Goal: Task Accomplishment & Management: Manage account settings

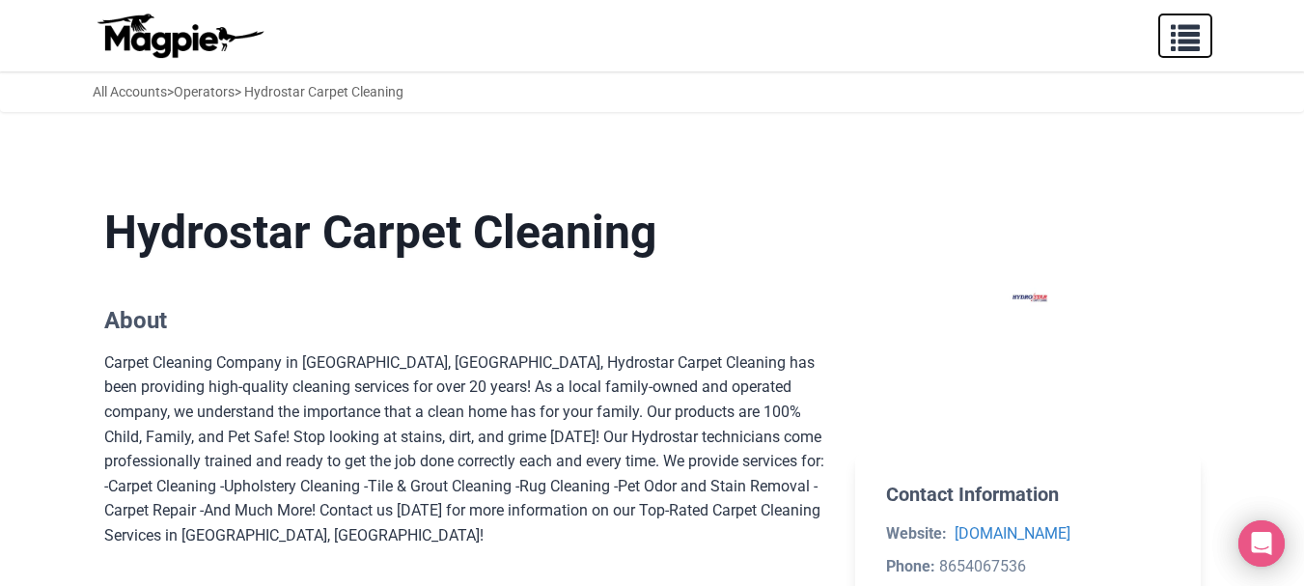
click at [1184, 42] on span "button" at bounding box center [1185, 33] width 29 height 29
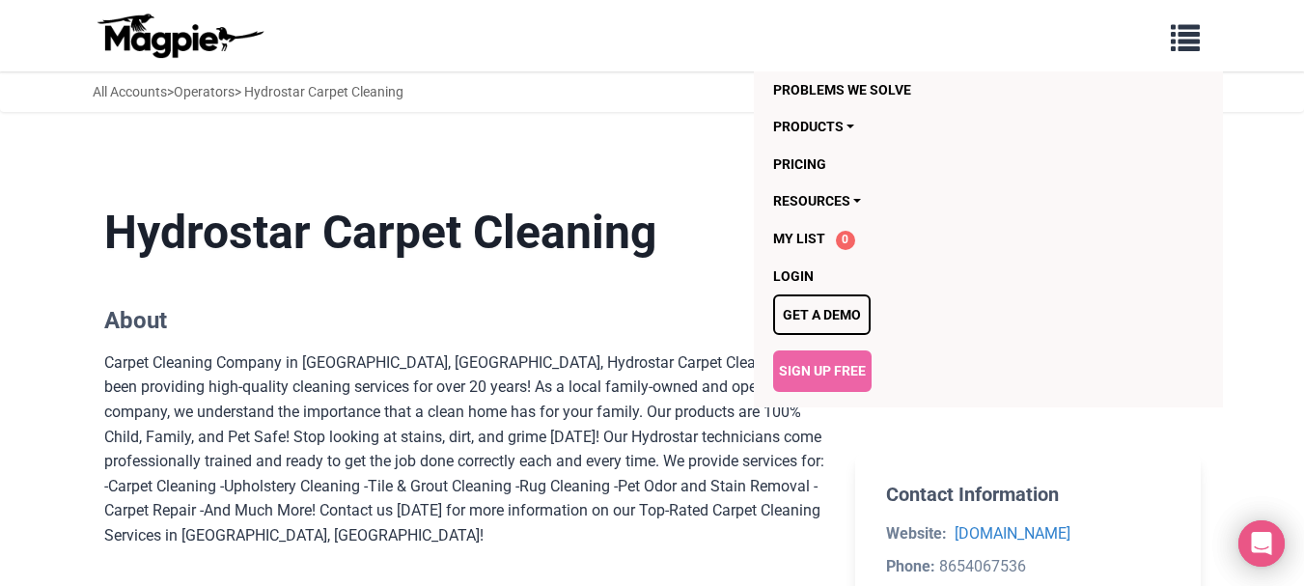
click at [704, 218] on h1 "Hydrostar Carpet Cleaning" at bounding box center [464, 233] width 721 height 56
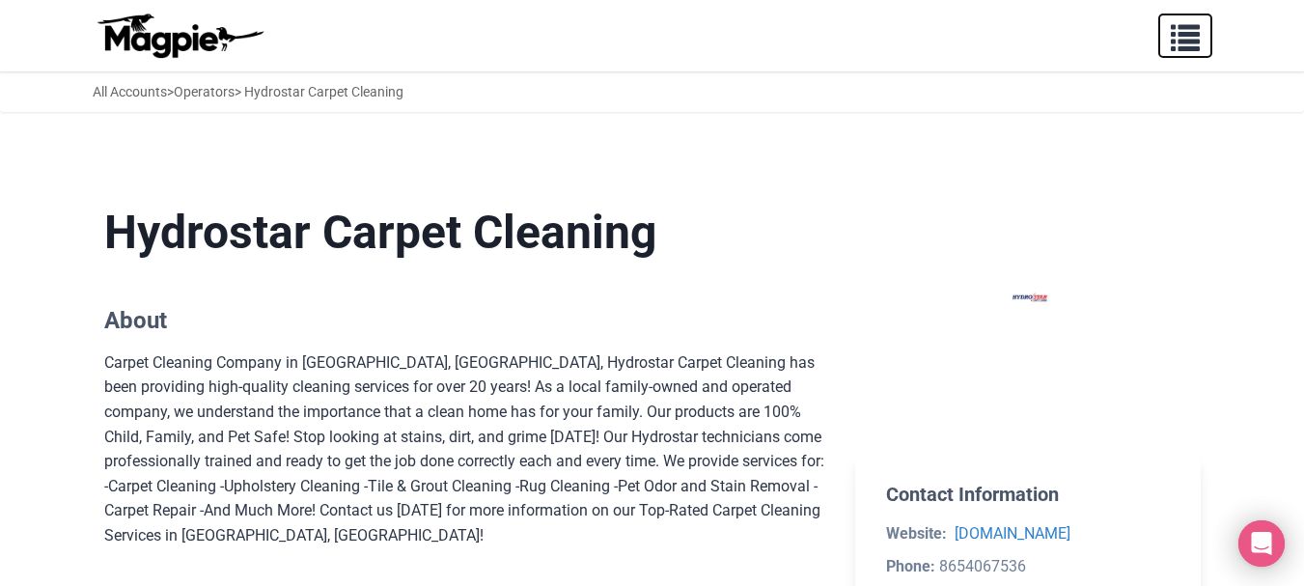
click at [1174, 45] on span "button" at bounding box center [1185, 33] width 29 height 29
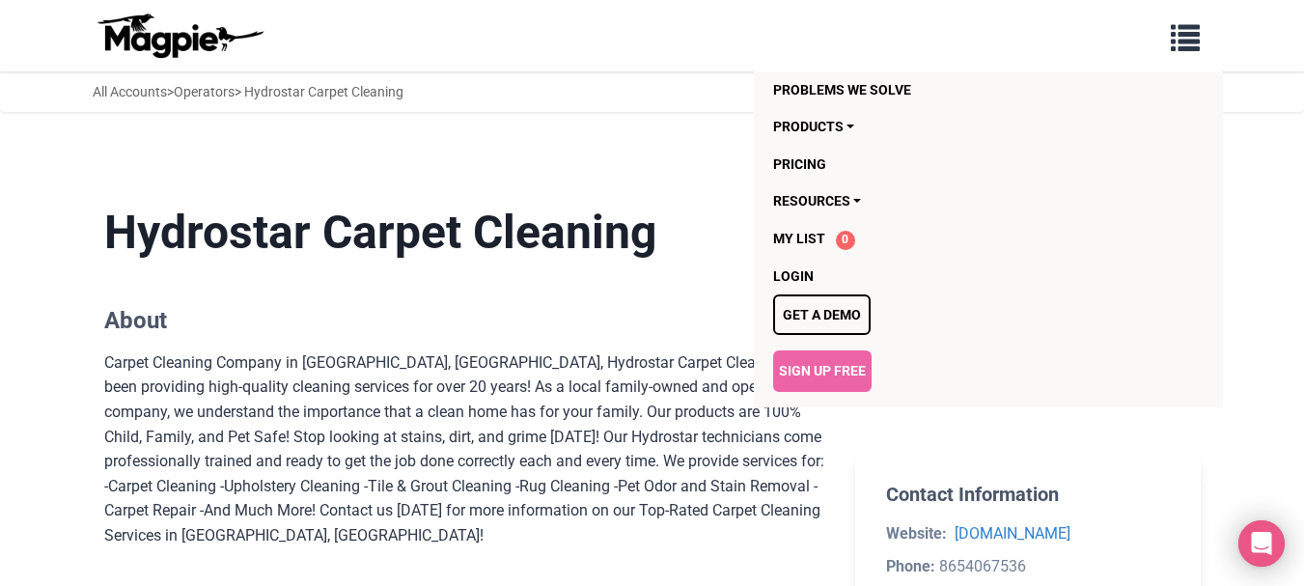
click at [763, 267] on ul "Problems we solve Products Content Management and Distribution Magpie for Resel…" at bounding box center [988, 239] width 469 height 336
click at [787, 277] on link "Login" at bounding box center [949, 276] width 353 height 37
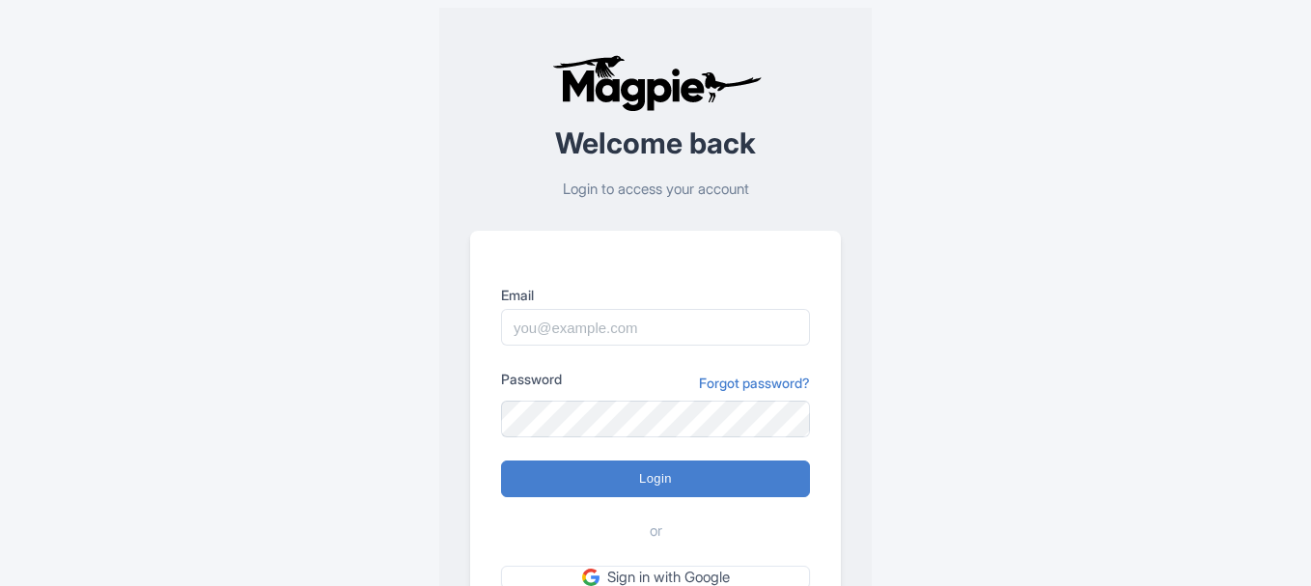
scroll to position [65, 0]
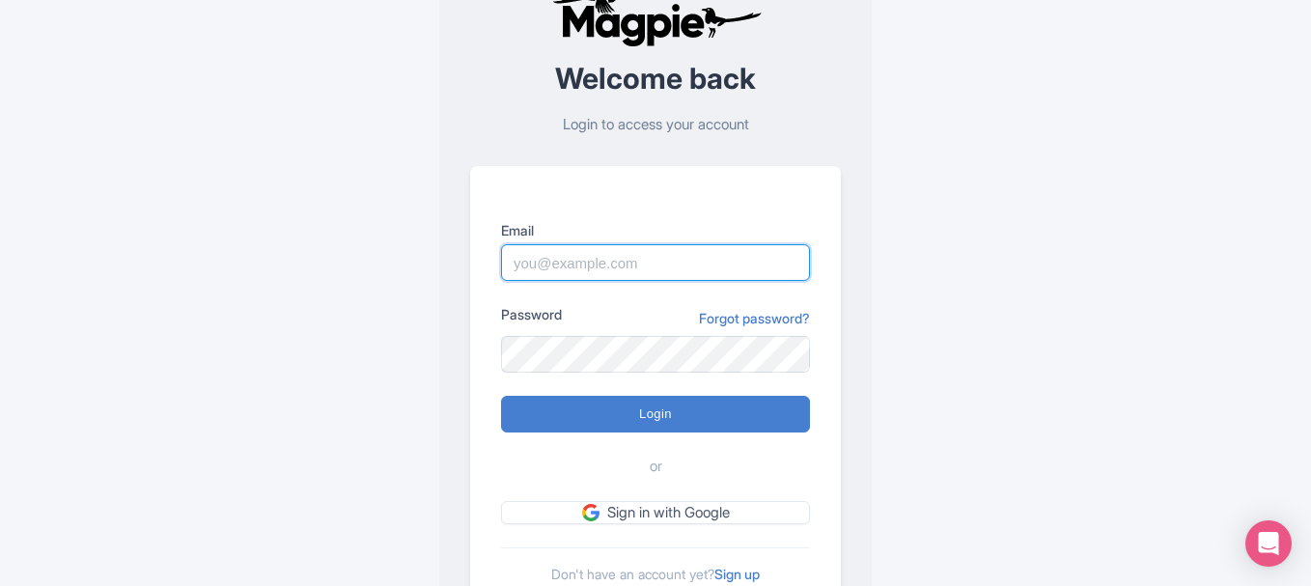
click at [538, 263] on input "Email" at bounding box center [655, 262] width 309 height 37
type input "hydrostarcarpetcleaning3@gmail.com"
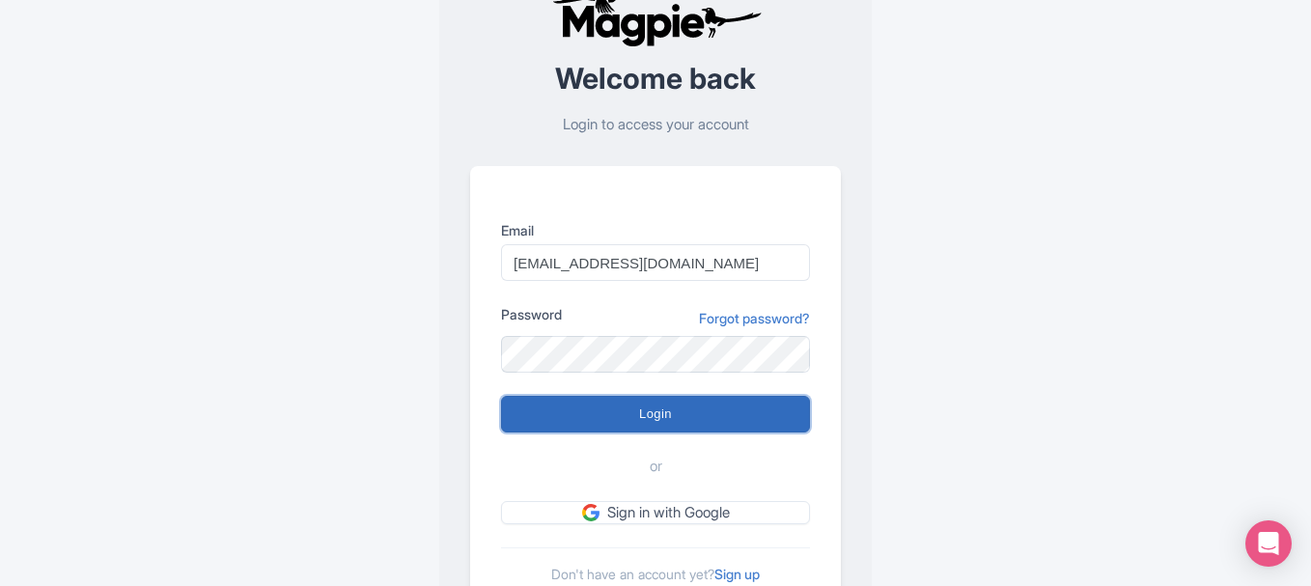
click at [557, 408] on input "Login" at bounding box center [655, 414] width 309 height 37
type input "Logging in..."
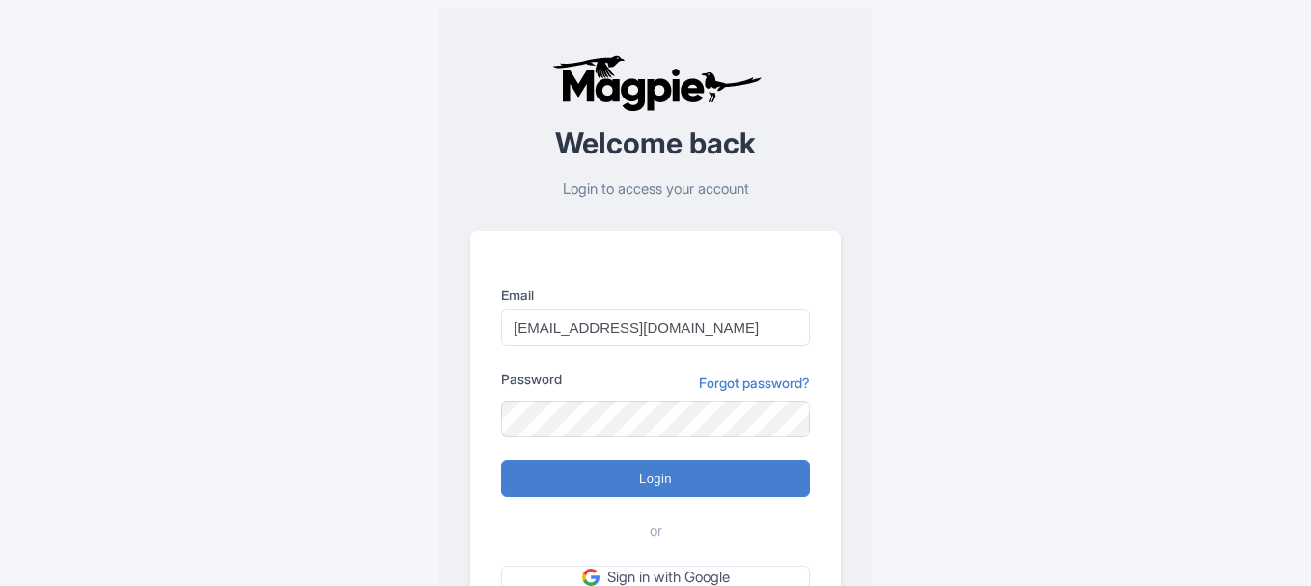
scroll to position [129, 0]
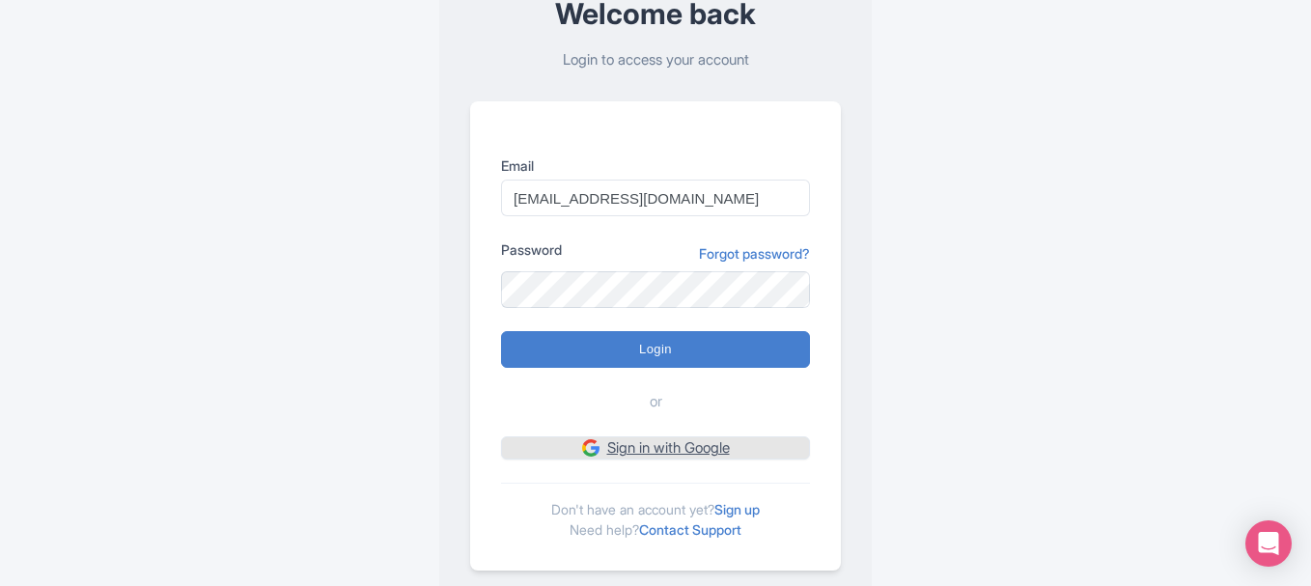
click at [689, 454] on link "Sign in with Google" at bounding box center [655, 448] width 309 height 24
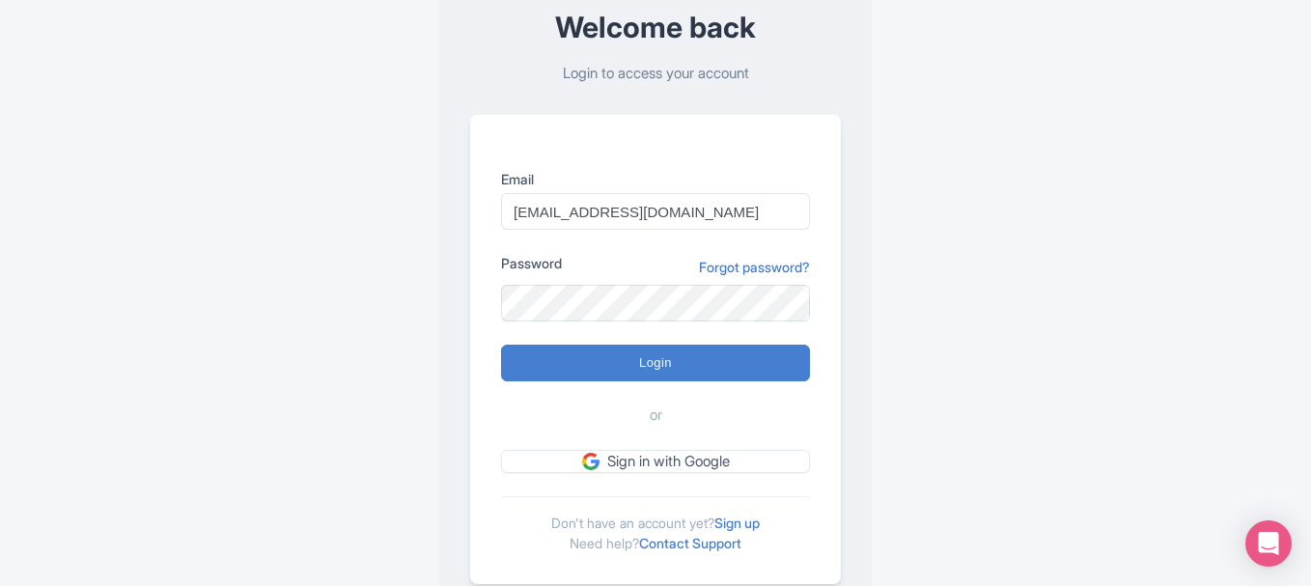
scroll to position [101, 0]
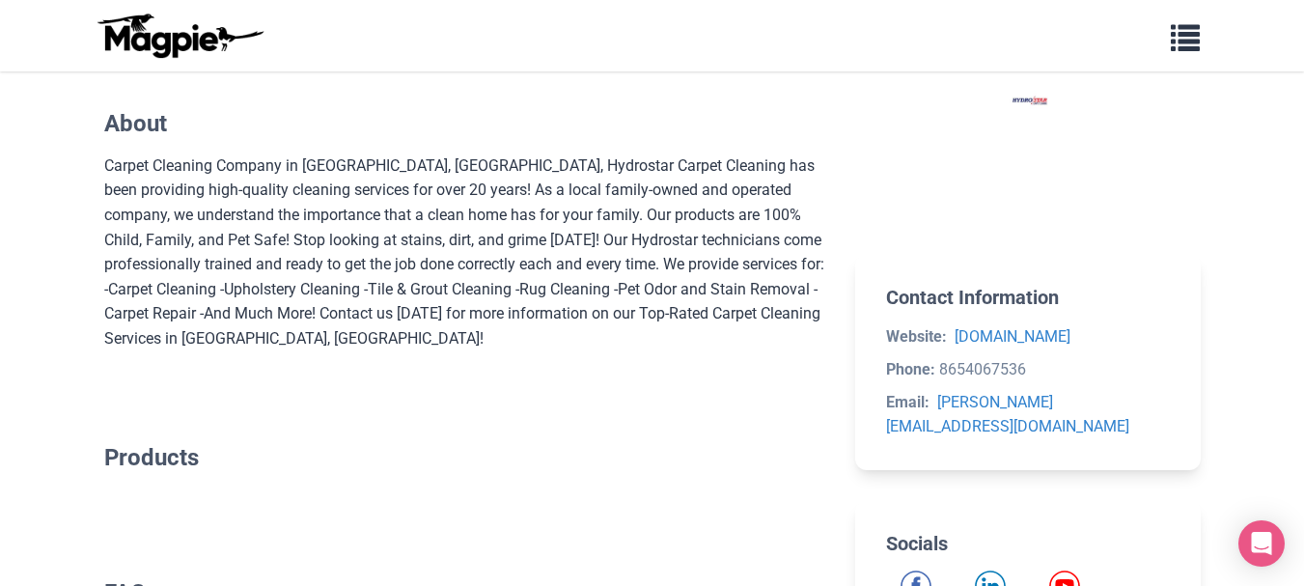
scroll to position [193, 0]
